Goal: Consume media (video, audio)

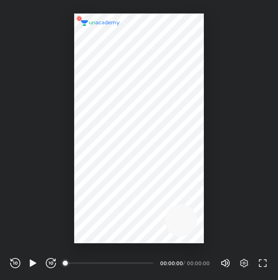
scroll to position [280, 278]
click at [34, 262] on icon "button" at bounding box center [33, 263] width 6 height 7
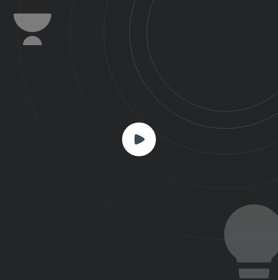
click at [139, 142] on icon at bounding box center [139, 139] width 10 height 10
click at [149, 142] on rect at bounding box center [139, 140] width 34 height 34
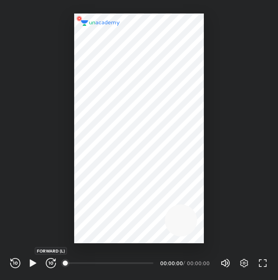
click at [49, 262] on icon "button" at bounding box center [48, 263] width 1 height 3
click at [36, 264] on icon "button" at bounding box center [33, 263] width 10 height 10
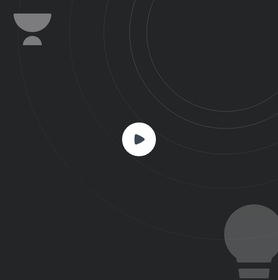
click at [143, 139] on icon at bounding box center [139, 139] width 10 height 10
click at [143, 140] on icon at bounding box center [139, 139] width 10 height 10
click at [139, 146] on rect at bounding box center [139, 140] width 34 height 34
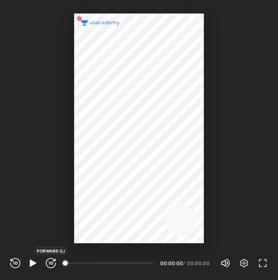
click at [50, 264] on icon "button" at bounding box center [51, 263] width 3 height 3
drag, startPoint x: 71, startPoint y: 260, endPoint x: 123, endPoint y: 258, distance: 51.6
click at [123, 258] on div "00:00" at bounding box center [113, 263] width 94 height 10
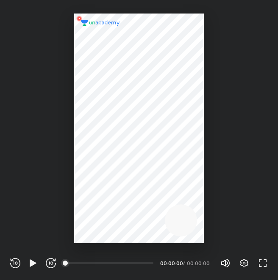
drag, startPoint x: 138, startPoint y: 264, endPoint x: 193, endPoint y: 257, distance: 55.8
click at [143, 264] on div "00:00" at bounding box center [109, 263] width 87 height 8
click at [247, 261] on icon "button" at bounding box center [244, 263] width 10 height 10
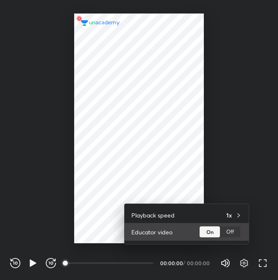
click at [216, 231] on div "On" at bounding box center [209, 232] width 20 height 11
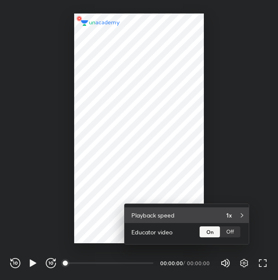
click at [226, 220] on div "Playback speed 1x" at bounding box center [186, 216] width 124 height 16
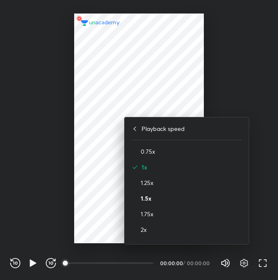
click at [157, 197] on h4 "1.5x" at bounding box center [190, 198] width 101 height 9
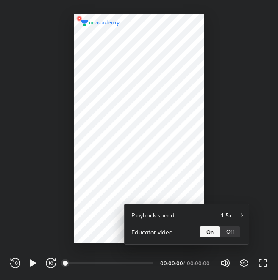
click at [101, 212] on div at bounding box center [139, 140] width 278 height 280
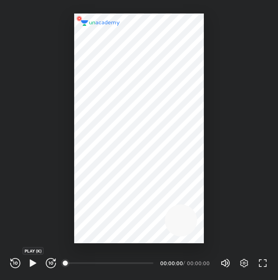
click at [35, 261] on icon "button" at bounding box center [33, 263] width 10 height 10
